Goal: Use online tool/utility

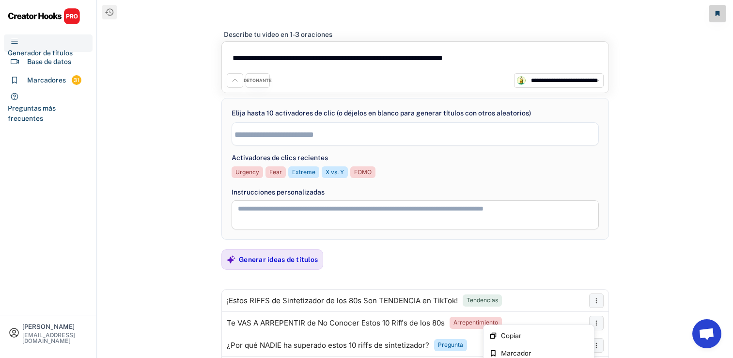
select select "**********"
select select
drag, startPoint x: 556, startPoint y: 55, endPoint x: 176, endPoint y: 11, distance: 382.1
click at [176, 11] on div "**********" at bounding box center [415, 186] width 636 height 372
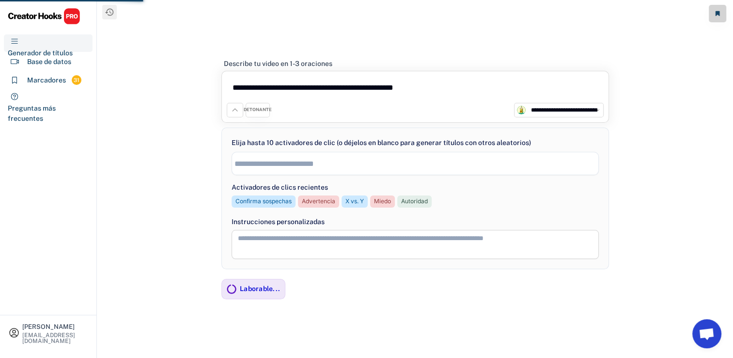
type textarea "**********"
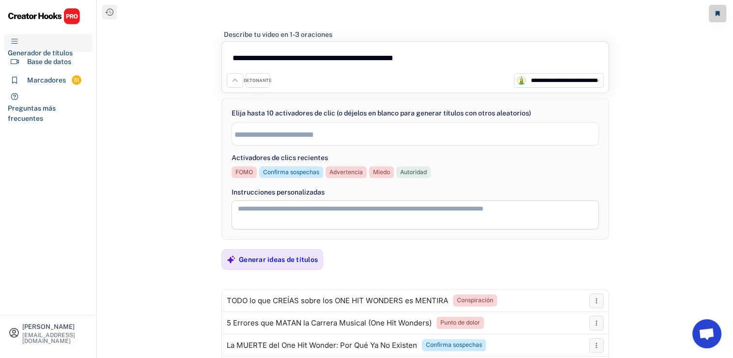
drag, startPoint x: 140, startPoint y: 198, endPoint x: 131, endPoint y: 198, distance: 8.2
click at [140, 198] on div "**********" at bounding box center [415, 186] width 636 height 372
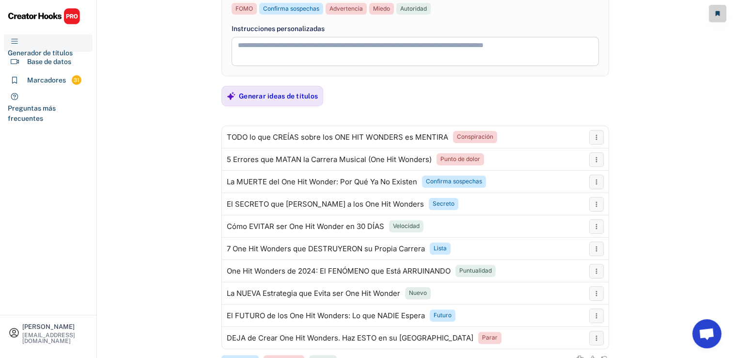
scroll to position [194, 0]
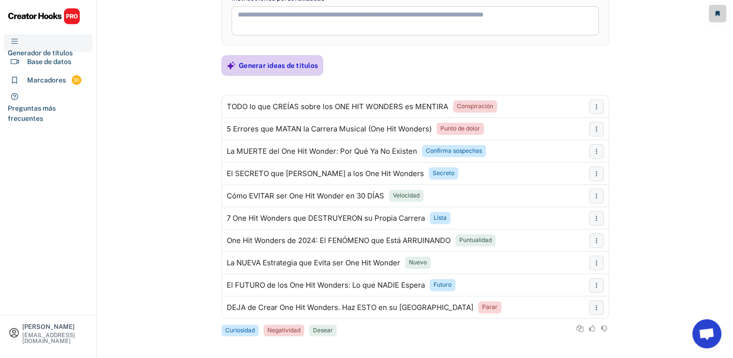
click at [248, 65] on div "Generar ideas de títulos" at bounding box center [278, 65] width 79 height 9
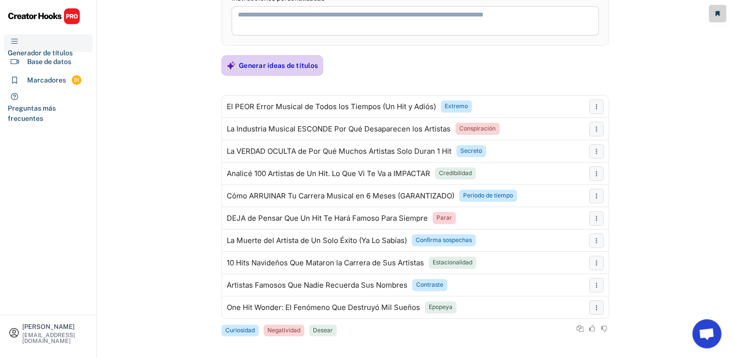
click at [308, 65] on div "Generar ideas de títulos" at bounding box center [278, 65] width 79 height 9
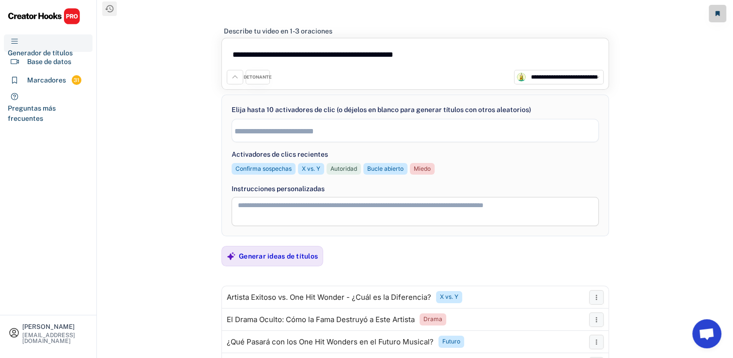
scroll to position [0, 0]
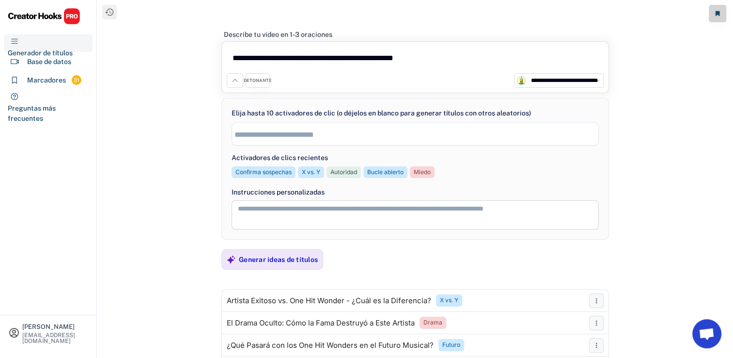
click at [255, 82] on div "DETONANTE" at bounding box center [258, 81] width 28 height 6
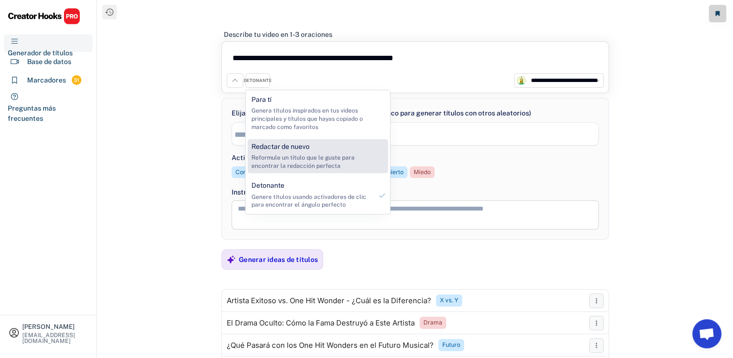
click at [283, 160] on div "Reformule un título que le guste para encontrar la redacción perfecta" at bounding box center [312, 162] width 121 height 16
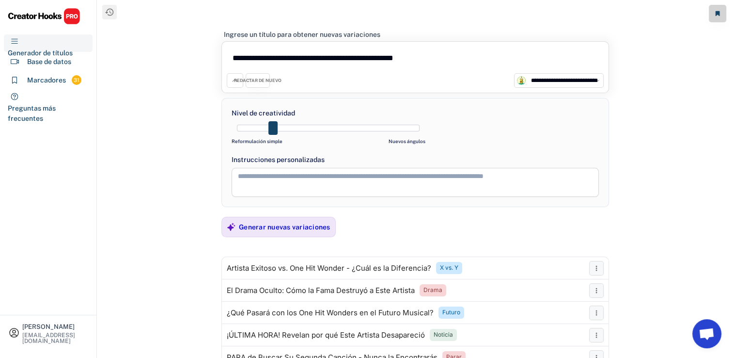
drag, startPoint x: 275, startPoint y: 131, endPoint x: 294, endPoint y: 133, distance: 19.0
click at [294, 133] on div at bounding box center [329, 128] width 194 height 15
drag, startPoint x: 301, startPoint y: 131, endPoint x: 314, endPoint y: 131, distance: 13.6
click at [314, 131] on div at bounding box center [329, 128] width 194 height 15
drag, startPoint x: 272, startPoint y: 127, endPoint x: 299, endPoint y: 127, distance: 26.7
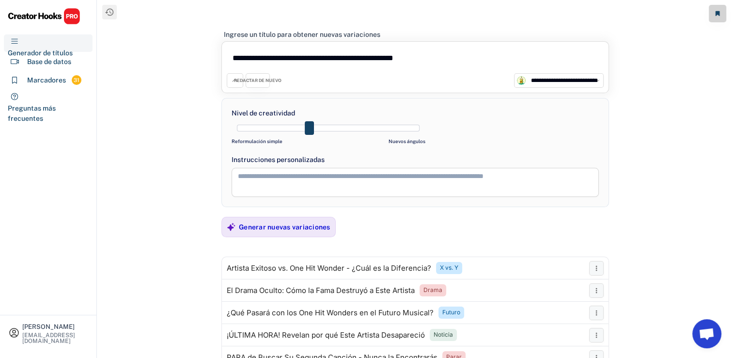
click at [299, 127] on div at bounding box center [328, 128] width 183 height 7
click at [262, 223] on div "Generar nuevas variaciones" at bounding box center [285, 227] width 92 height 9
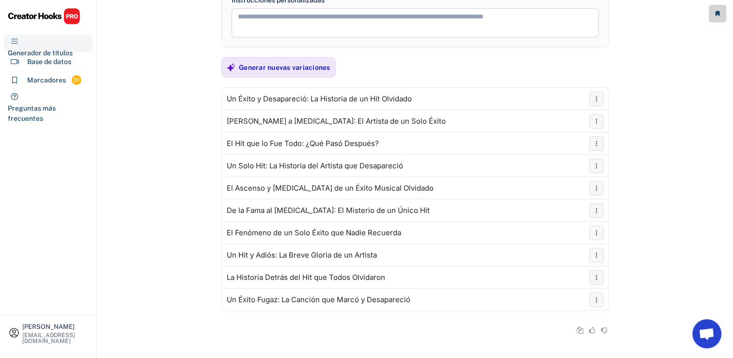
scroll to position [155, 0]
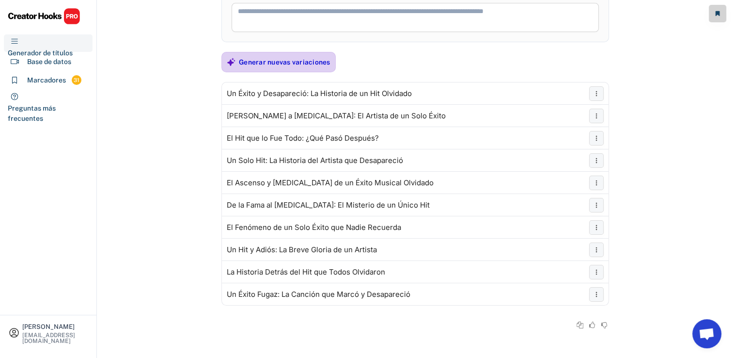
click at [323, 59] on div "Generar nuevas variaciones" at bounding box center [285, 62] width 92 height 9
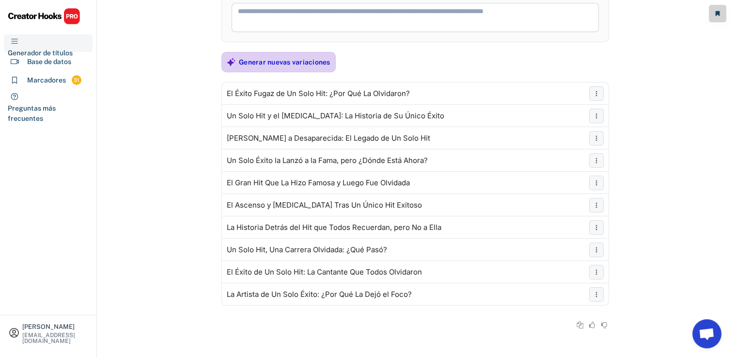
click at [269, 55] on div "Generar nuevas variaciones" at bounding box center [285, 61] width 92 height 19
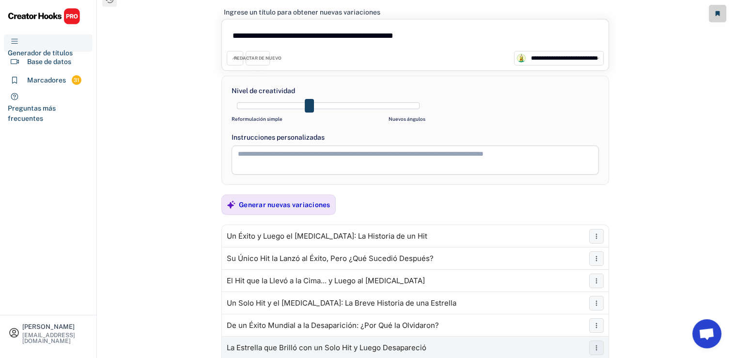
scroll to position [0, 0]
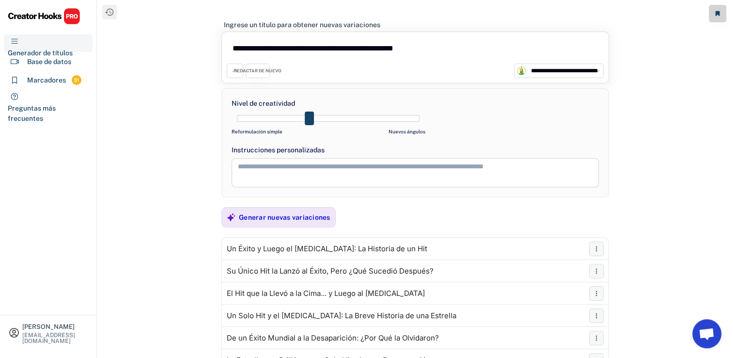
drag, startPoint x: 308, startPoint y: 123, endPoint x: 291, endPoint y: 118, distance: 17.2
click at [291, 118] on div at bounding box center [328, 118] width 183 height 7
click at [268, 116] on div at bounding box center [328, 118] width 183 height 7
click at [249, 218] on div "Generar nuevas variaciones" at bounding box center [285, 217] width 92 height 9
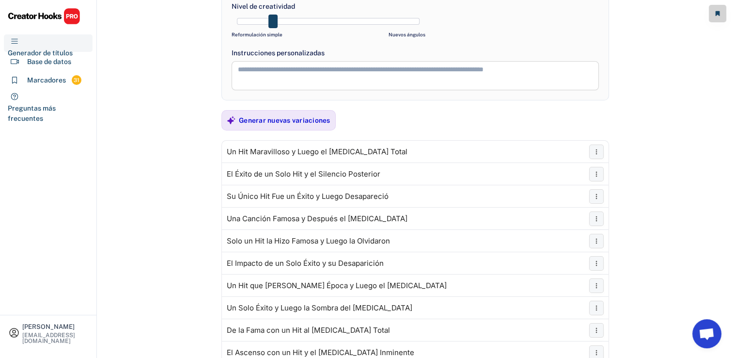
scroll to position [145, 0]
